Goal: Check status

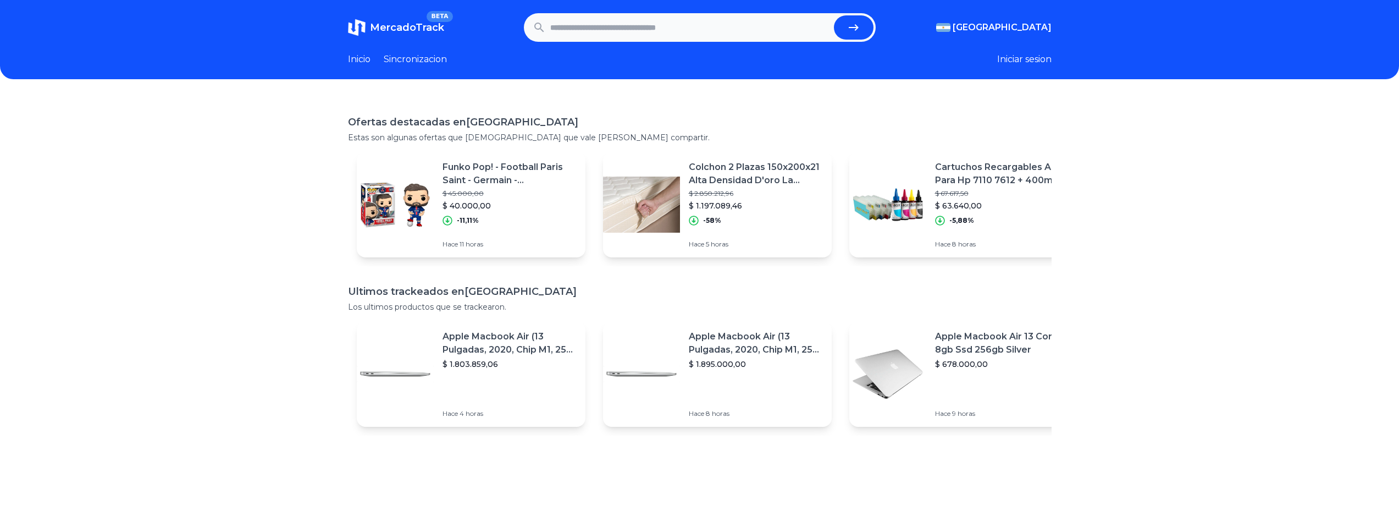
click at [661, 27] on input "text" at bounding box center [689, 27] width 279 height 24
paste input "**********"
click at [858, 25] on icon "submit" at bounding box center [853, 27] width 13 height 13
type input "**********"
